Goal: Task Accomplishment & Management: Manage account settings

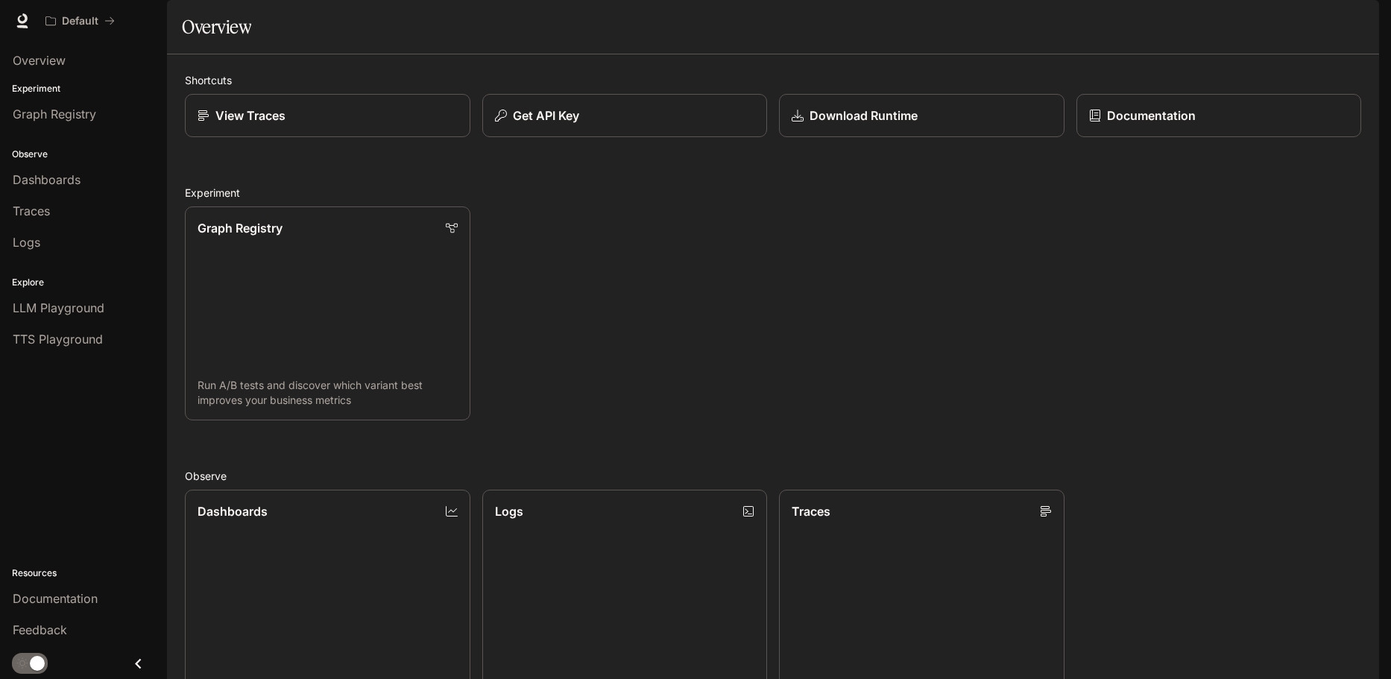
click at [1363, 19] on button "button" at bounding box center [1358, 21] width 30 height 30
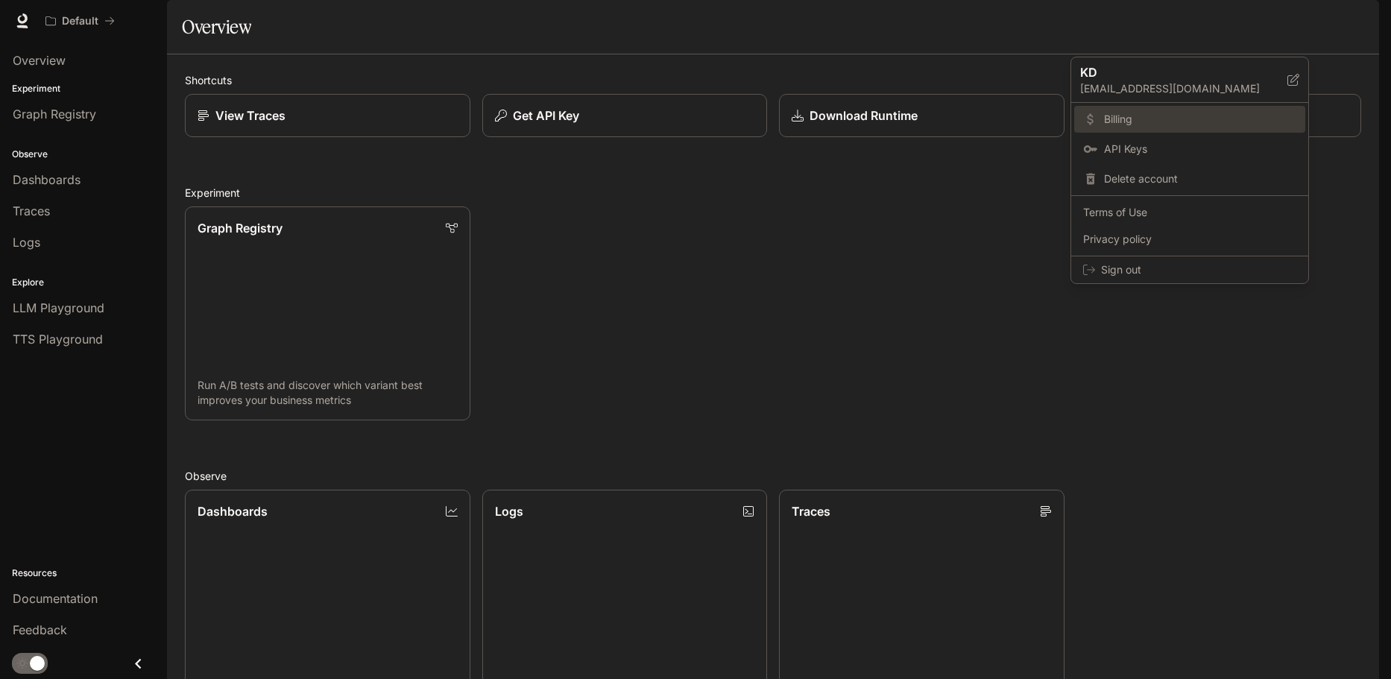
click at [1159, 127] on span "Billing" at bounding box center [1200, 119] width 192 height 15
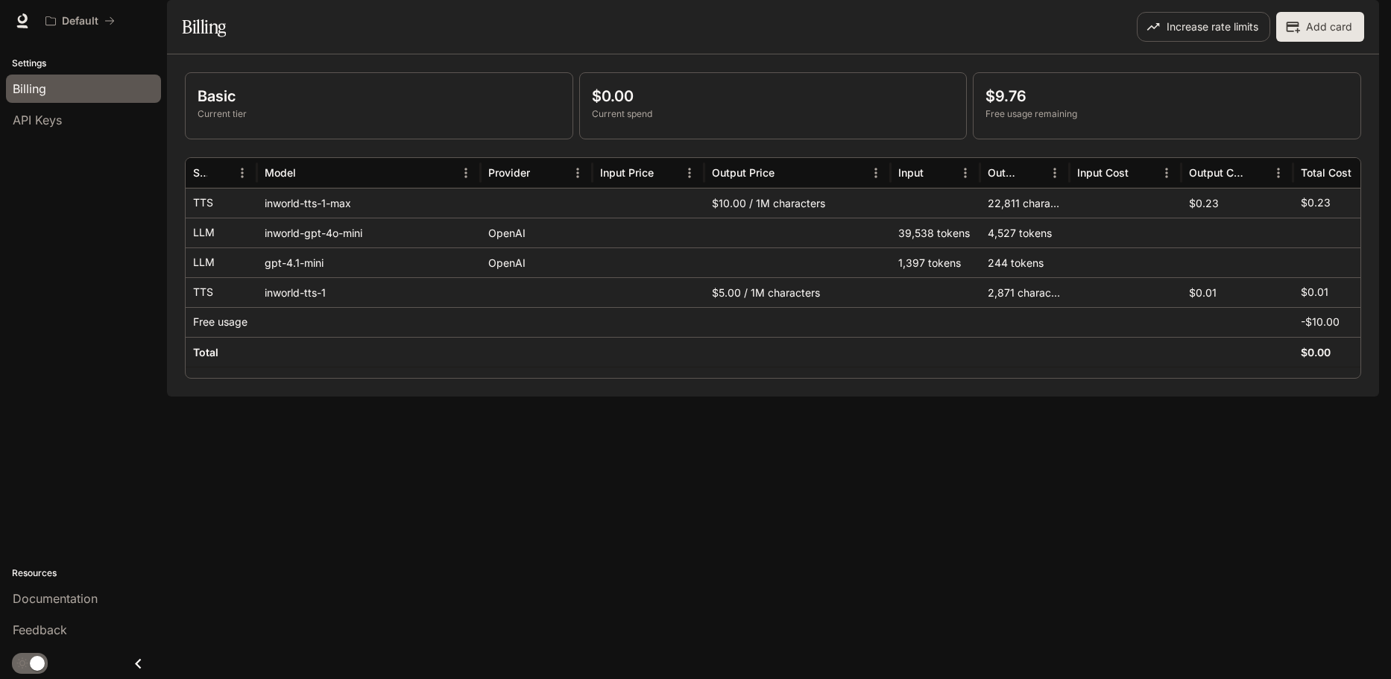
click at [363, 36] on div "Default" at bounding box center [643, 21] width 1208 height 30
